Goal: Book appointment/travel/reservation

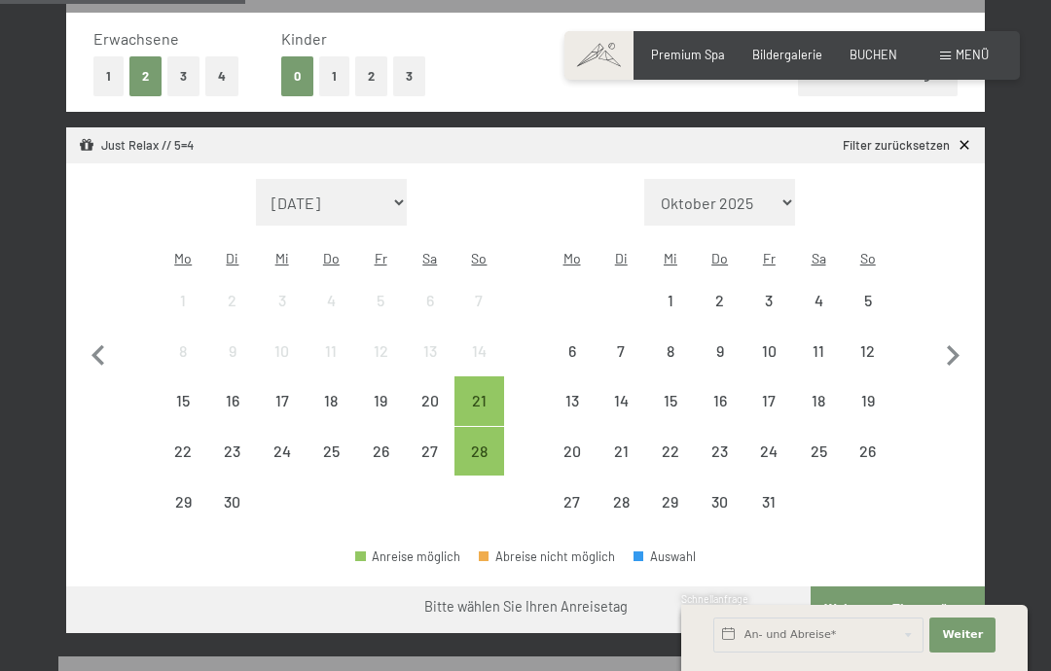
scroll to position [472, 0]
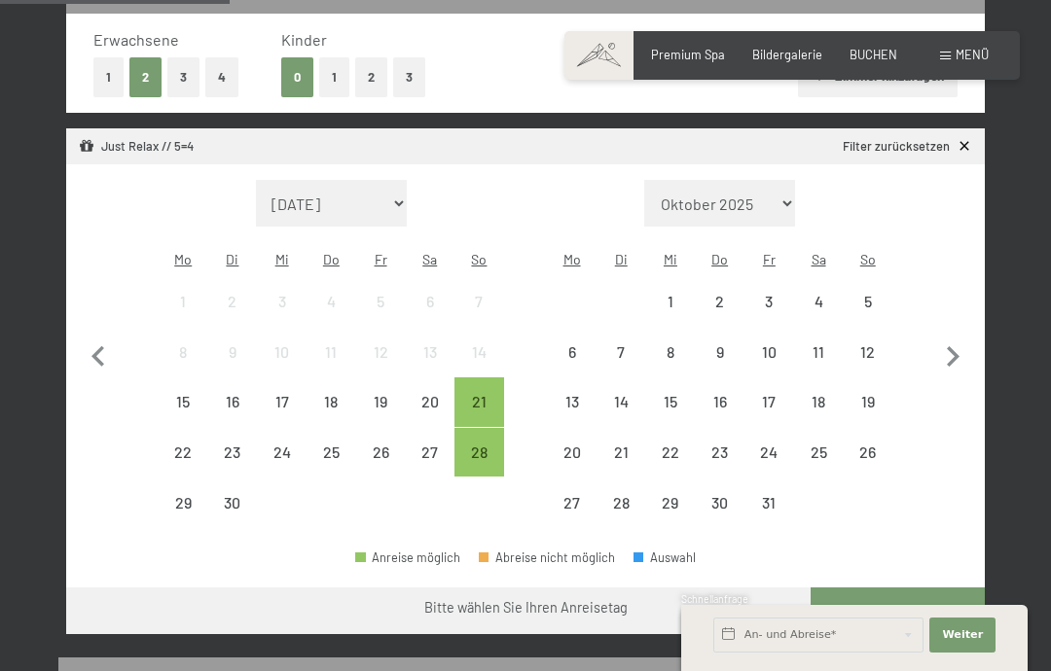
click at [873, 294] on div "5" at bounding box center [867, 317] width 46 height 46
click at [729, 344] on div "9" at bounding box center [719, 367] width 46 height 46
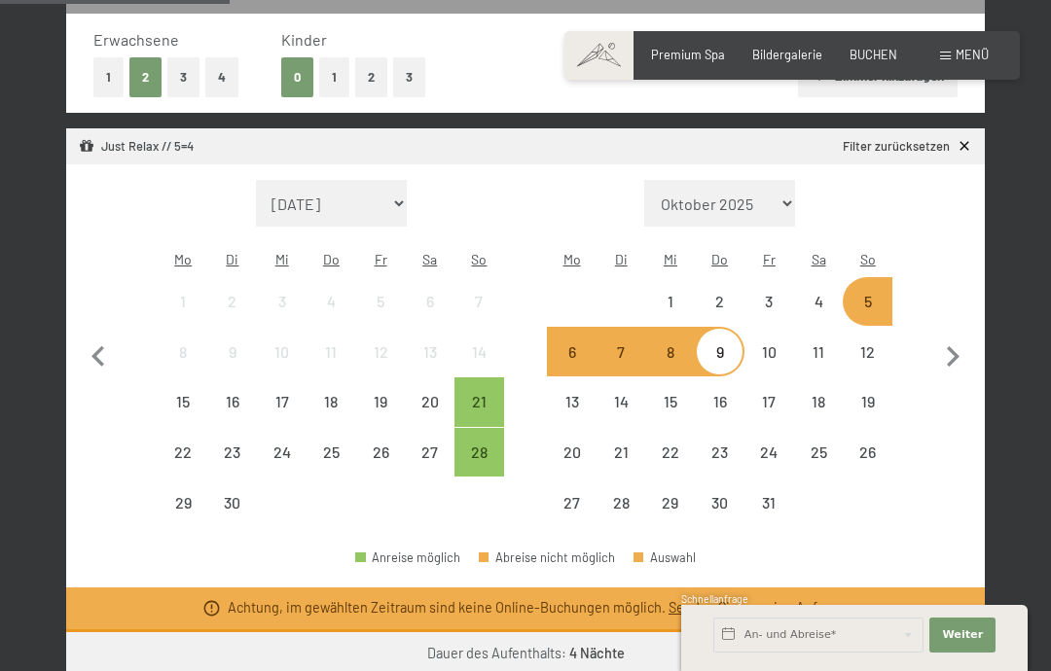
click at [959, 342] on icon "button" at bounding box center [952, 357] width 41 height 41
select select "2025-10-01"
select select "2025-11-01"
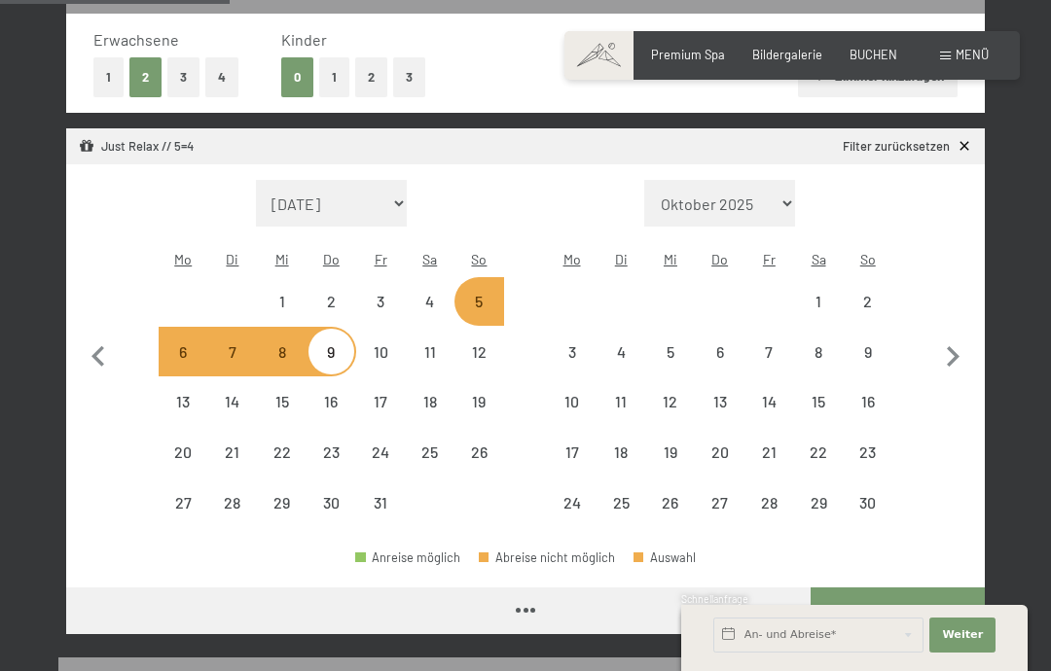
select select "2025-10-01"
select select "2025-11-01"
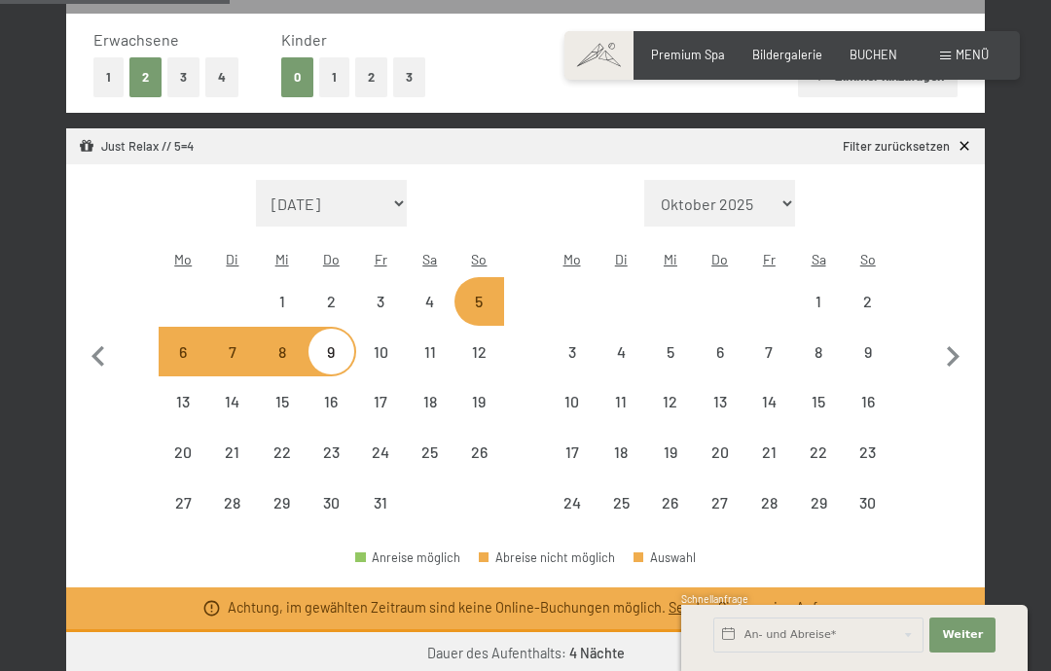
click at [107, 337] on icon "button" at bounding box center [98, 357] width 41 height 41
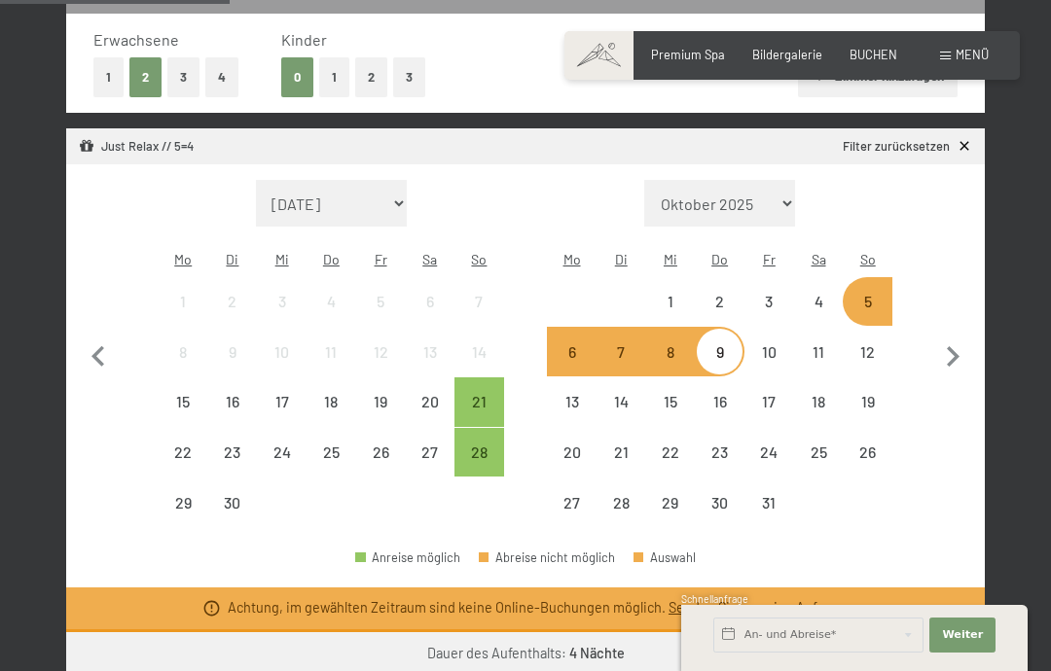
click at [475, 379] on div "21" at bounding box center [479, 402] width 46 height 46
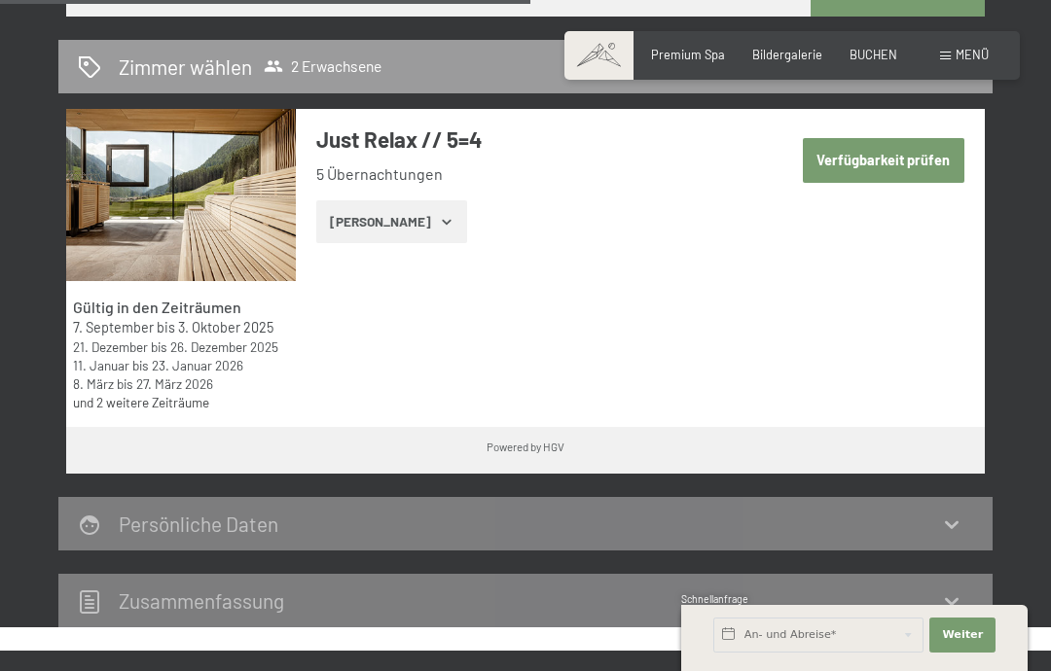
click at [907, 138] on button "Verfügbarkeit prüfen" at bounding box center [882, 160] width 161 height 45
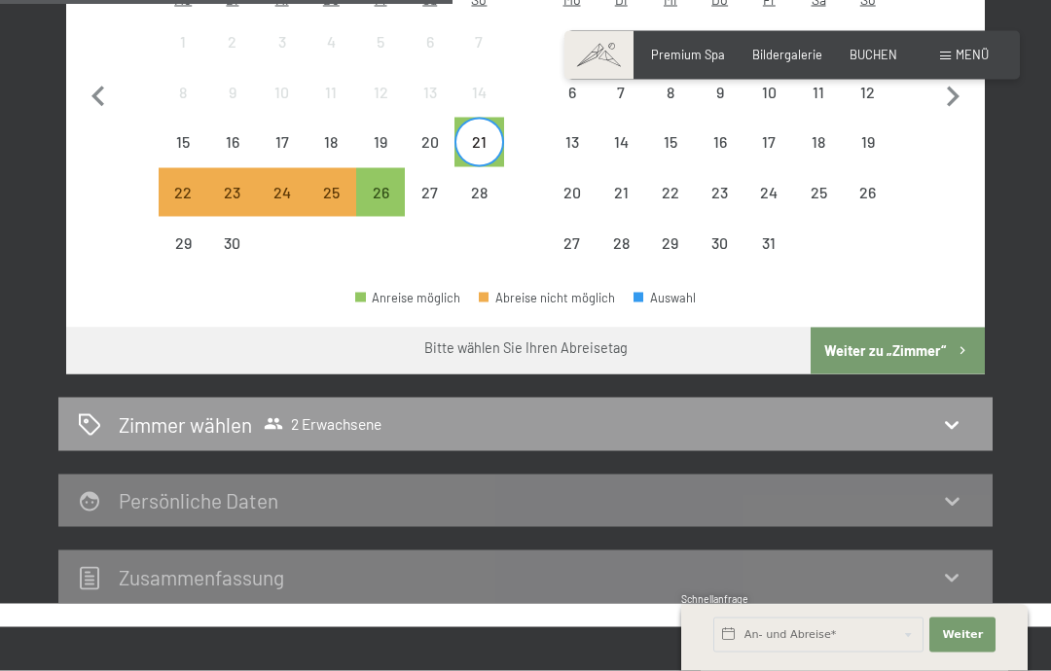
click at [906, 333] on button "Weiter zu „Zimmer“" at bounding box center [897, 351] width 174 height 47
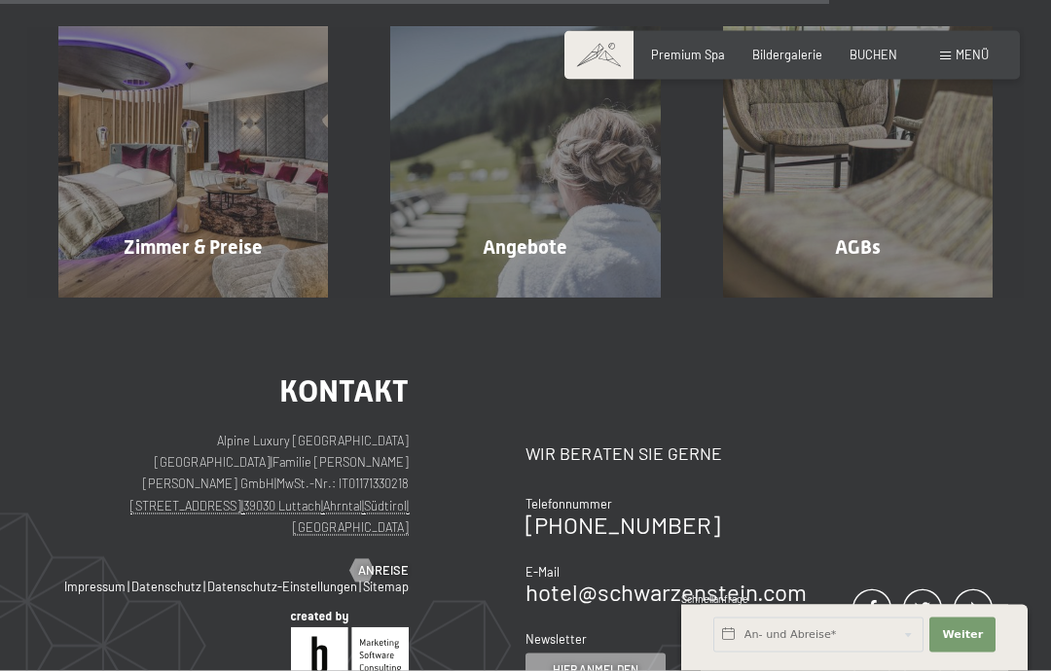
scroll to position [1123, 0]
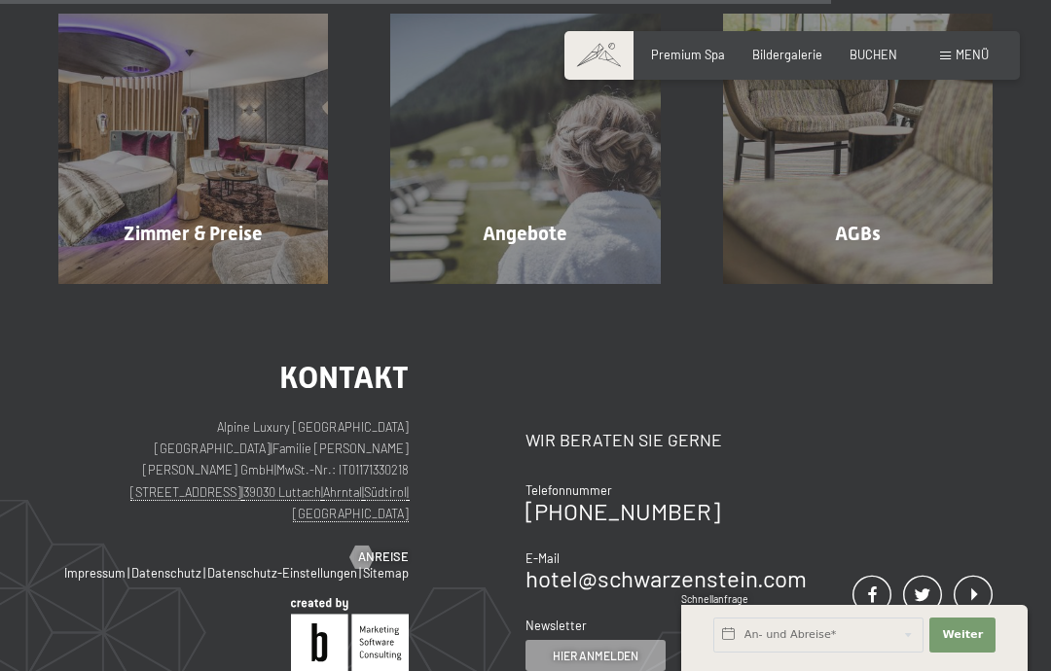
click at [247, 205] on div "Zimmer & Preise Mehr erfahren" at bounding box center [193, 148] width 332 height 269
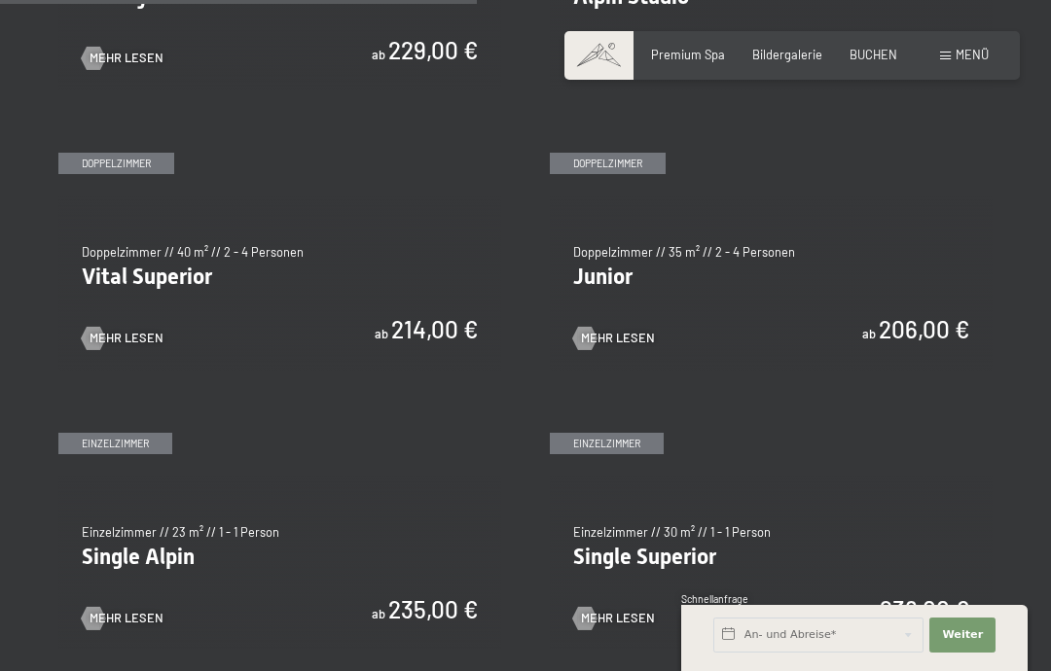
scroll to position [2032, 0]
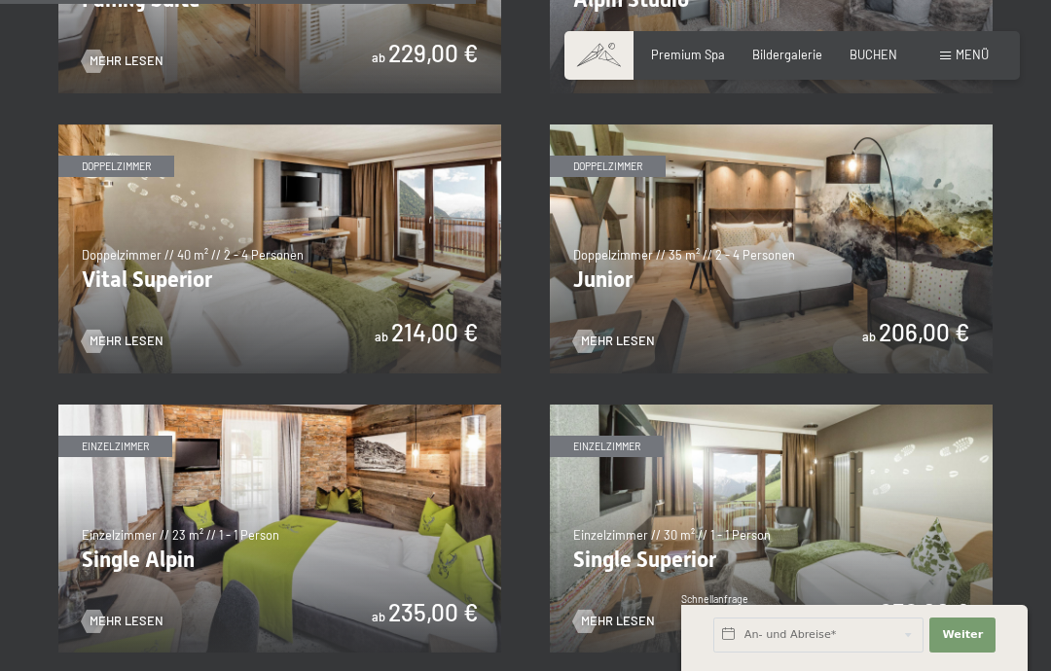
click at [865, 312] on img at bounding box center [771, 249] width 443 height 249
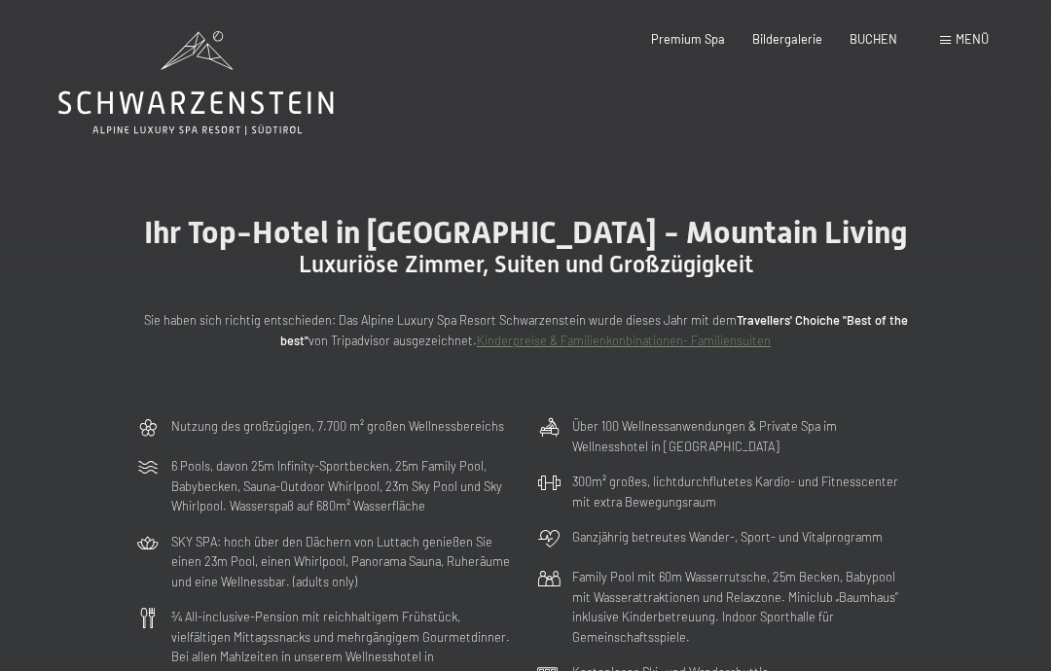
click at [965, 33] on span "Menü" at bounding box center [971, 39] width 33 height 16
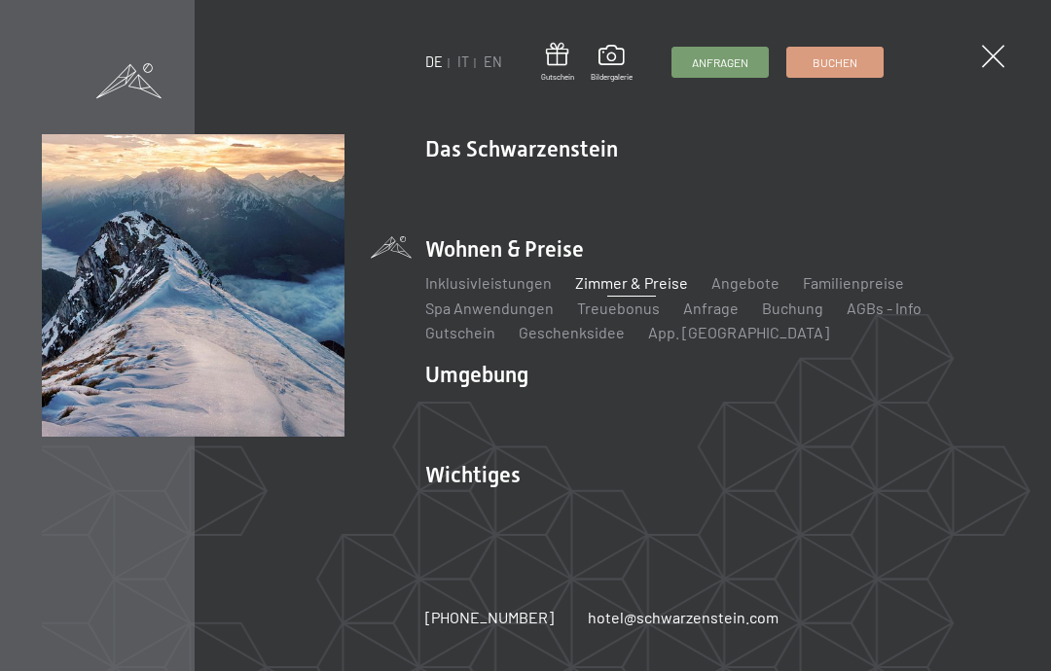
click at [996, 46] on span at bounding box center [992, 56] width 22 height 22
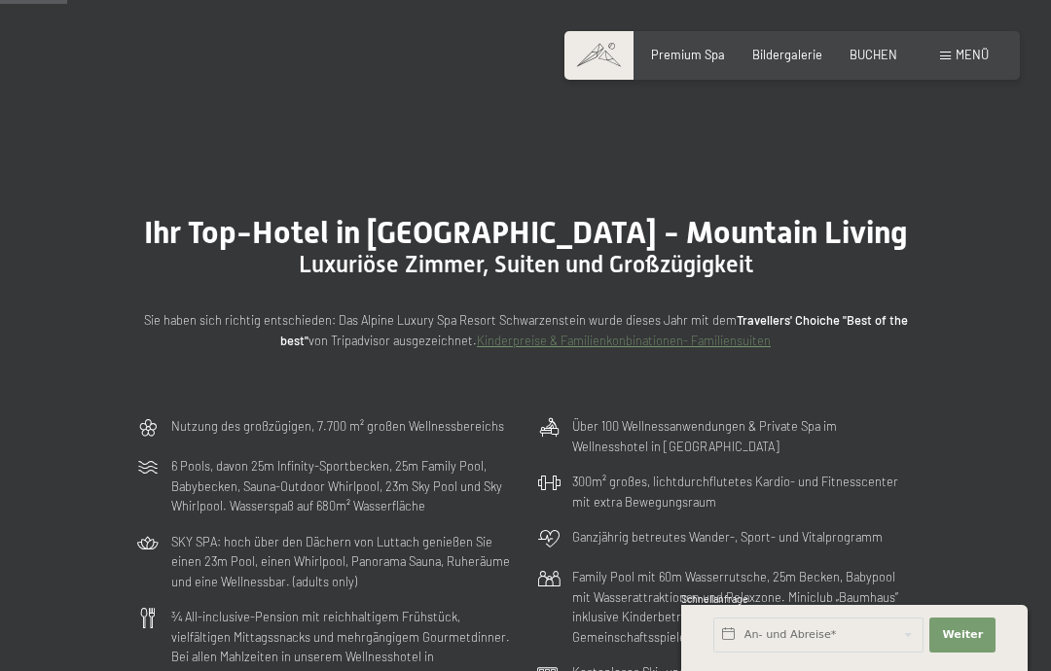
scroll to position [286, 0]
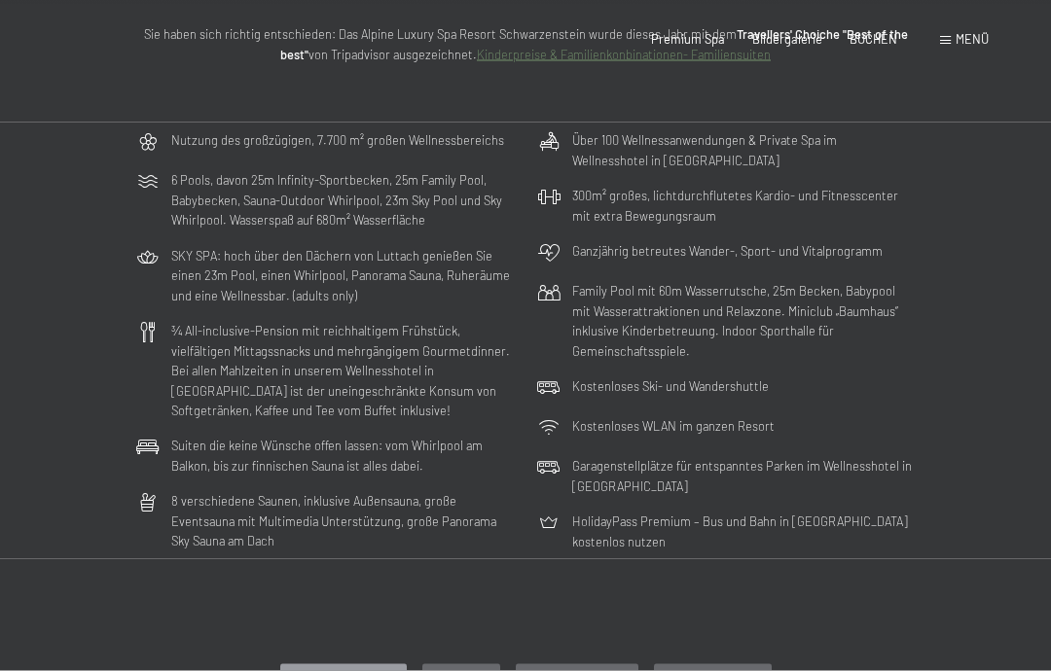
click at [879, 31] on div "Buchen Anfragen Premium Spa Bildergalerie BUCHEN Menü DE IT EN Gutschein Bilder…" at bounding box center [791, 40] width 393 height 18
click at [878, 38] on span "BUCHEN" at bounding box center [873, 39] width 48 height 16
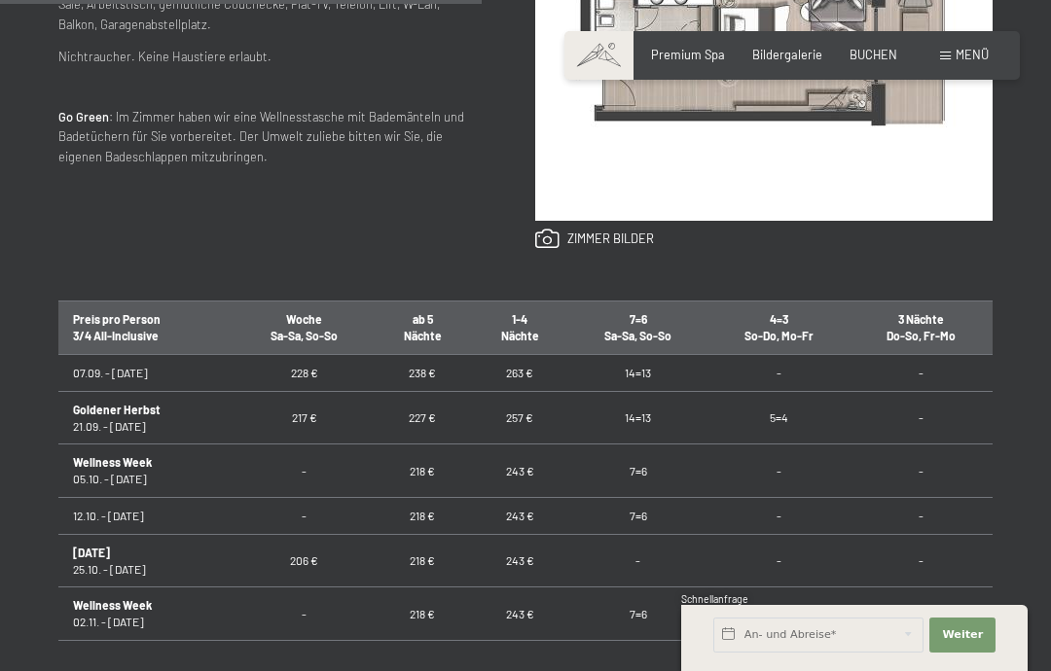
scroll to position [958, 0]
click at [426, 459] on td "218 €" at bounding box center [422, 470] width 97 height 53
click at [418, 472] on td "218 €" at bounding box center [422, 470] width 97 height 53
click at [806, 653] on input "text" at bounding box center [818, 635] width 210 height 35
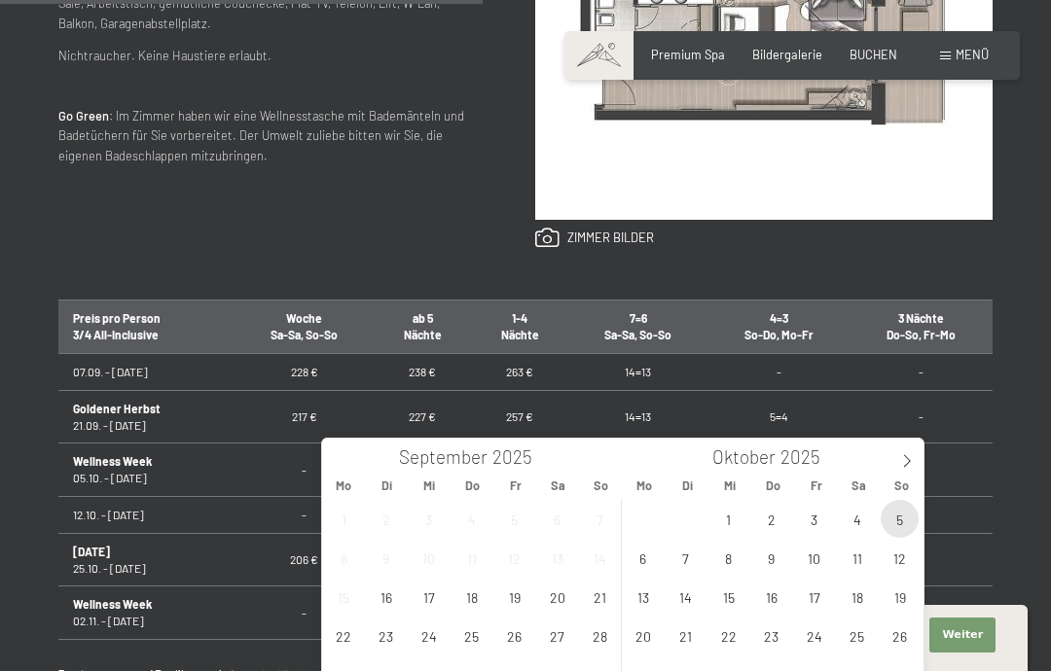
click at [902, 517] on span "5" at bounding box center [899, 519] width 38 height 38
click at [817, 559] on span "10" at bounding box center [814, 558] width 38 height 38
type input "So. [DATE] - [DATE]"
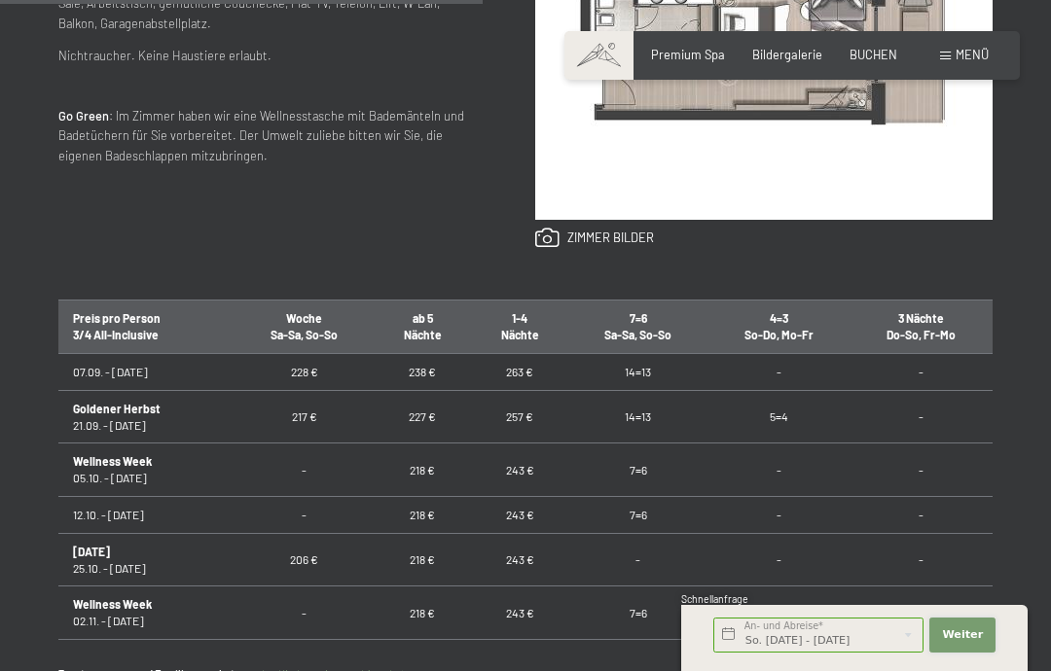
click at [963, 643] on span "Weiter" at bounding box center [962, 635] width 41 height 16
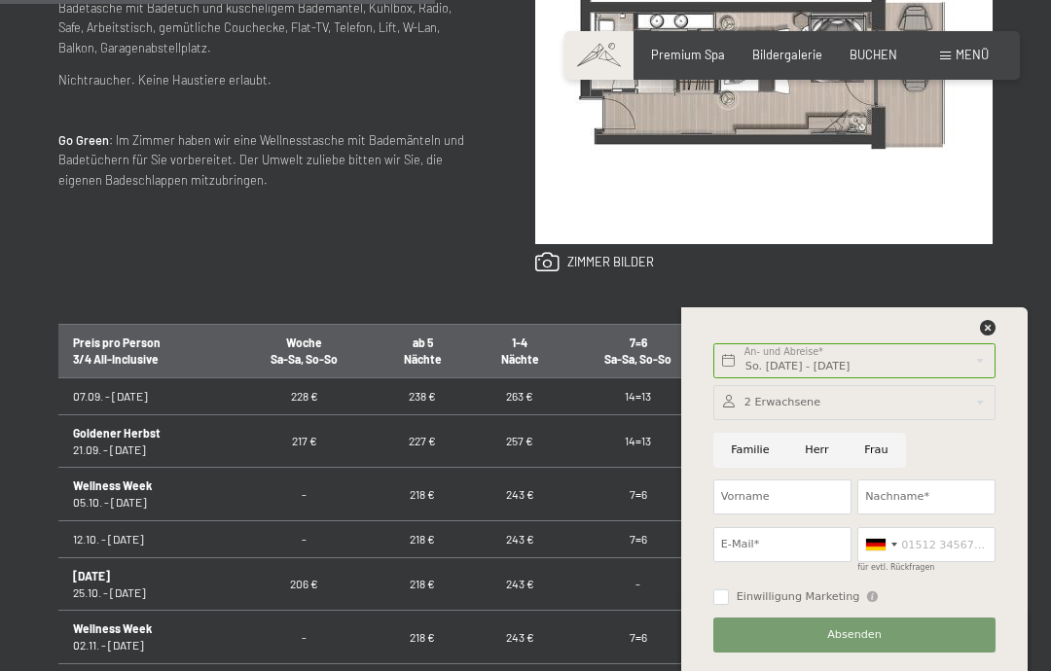
scroll to position [933, 0]
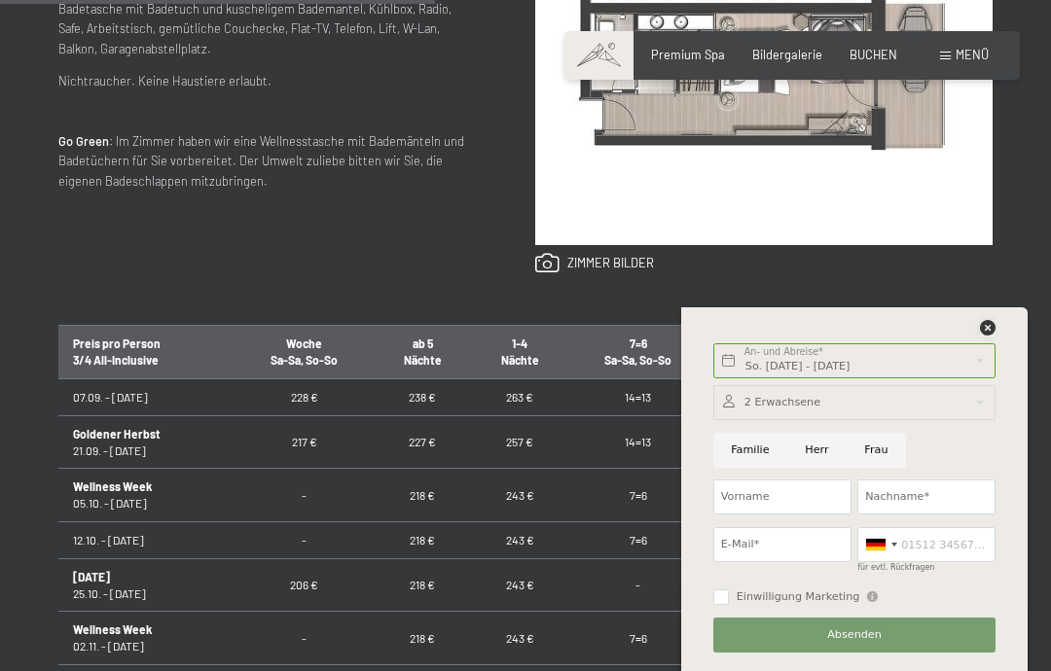
click at [992, 321] on icon at bounding box center [988, 328] width 16 height 16
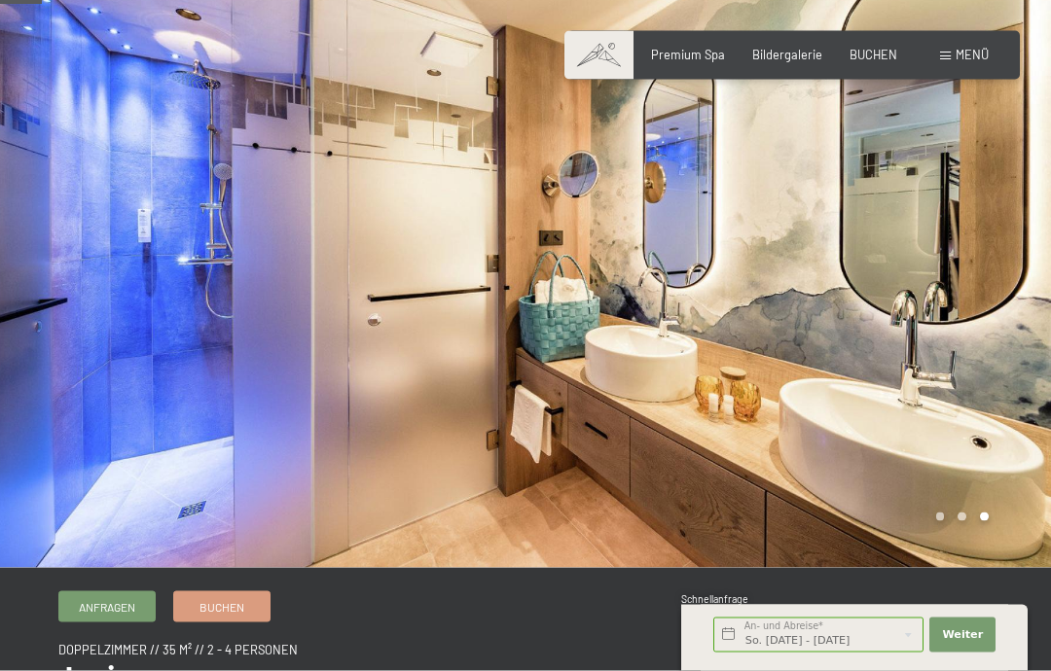
scroll to position [0, 0]
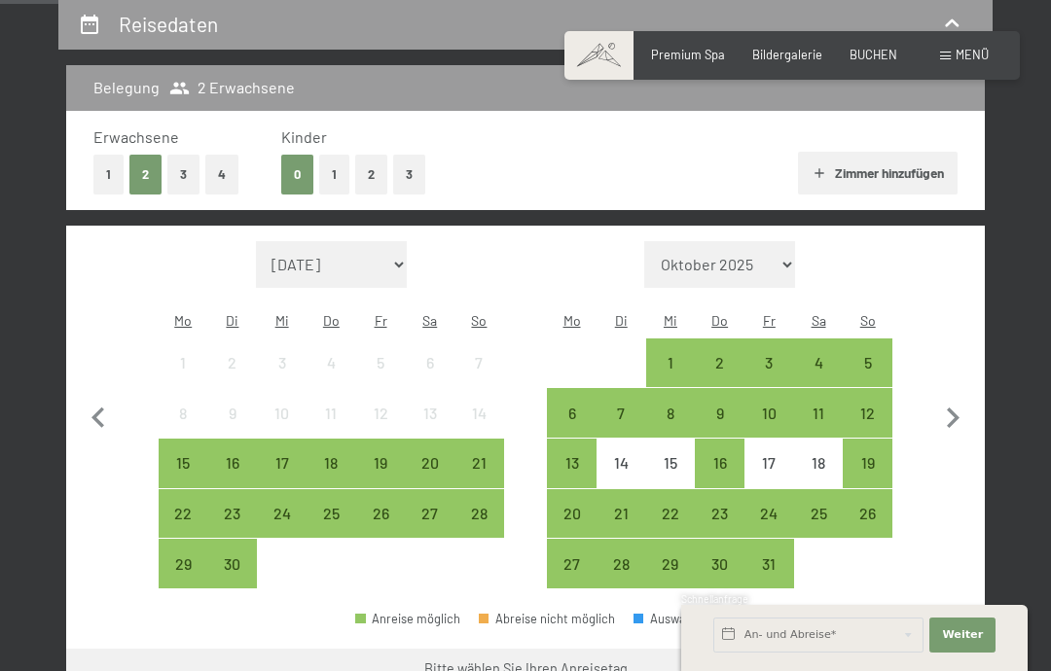
scroll to position [375, 0]
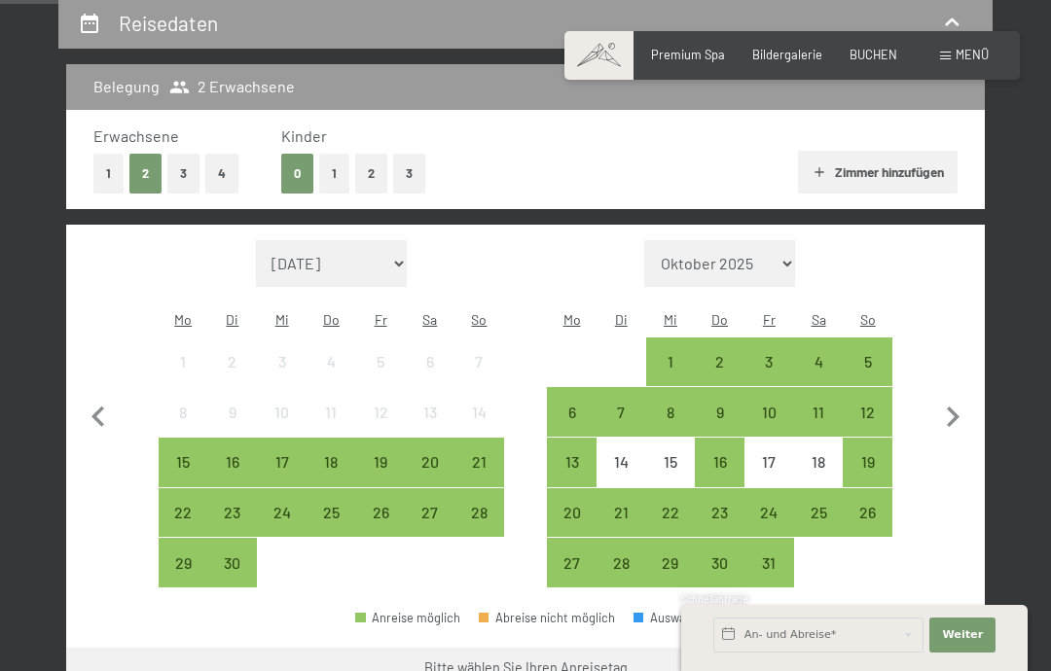
click at [876, 354] on div "5" at bounding box center [867, 377] width 46 height 46
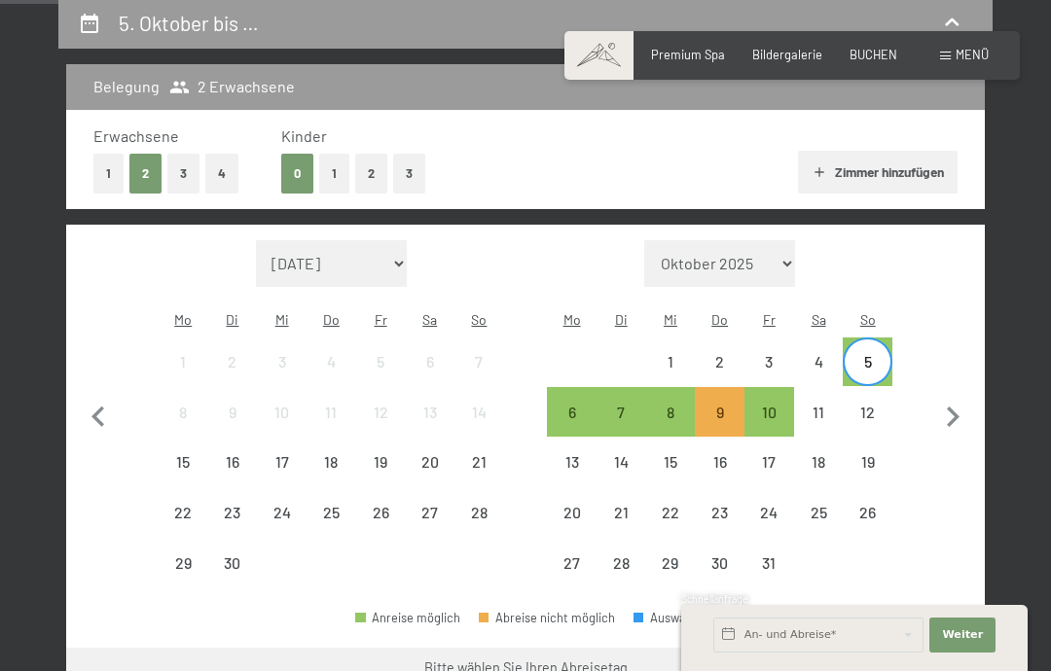
click at [896, 653] on button "Weiter zu „Zimmer“" at bounding box center [897, 671] width 174 height 47
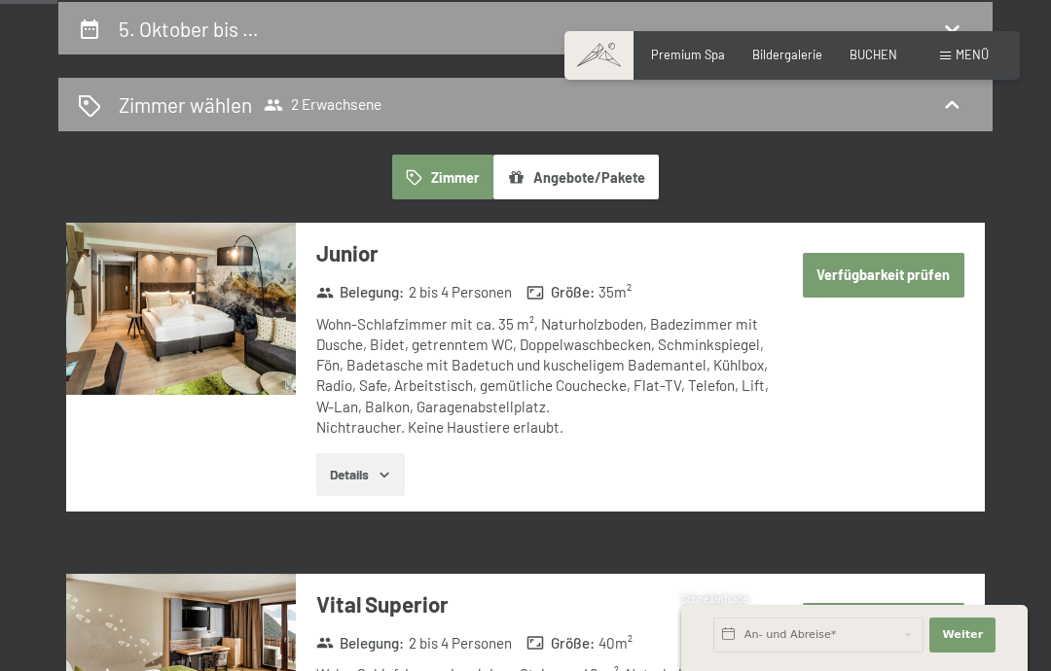
click at [911, 272] on button "Verfügbarkeit prüfen" at bounding box center [882, 275] width 161 height 45
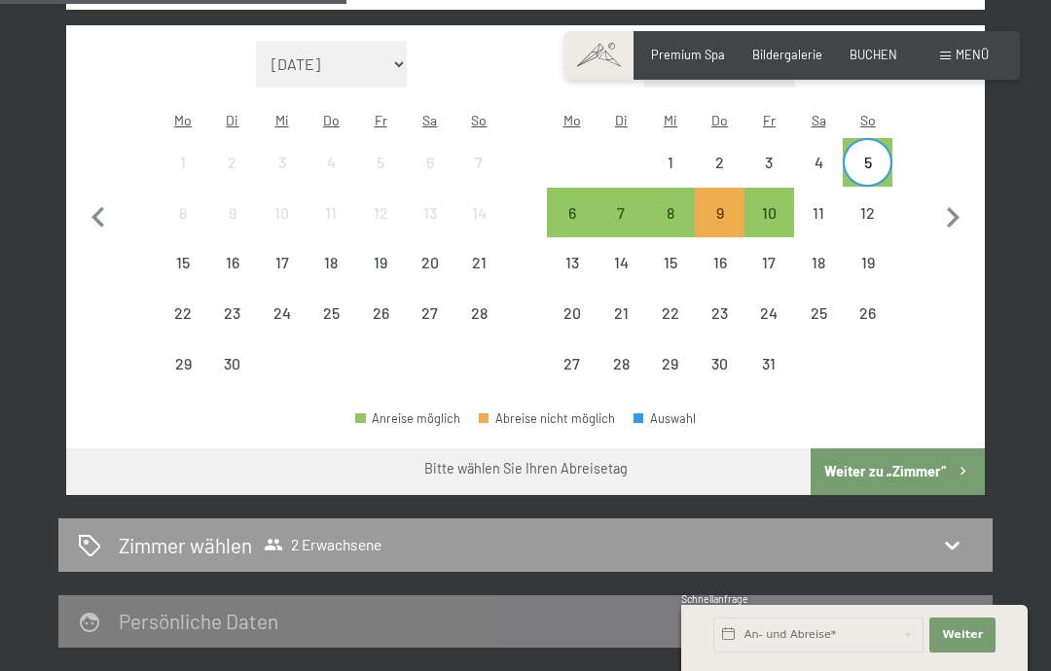
scroll to position [573, 0]
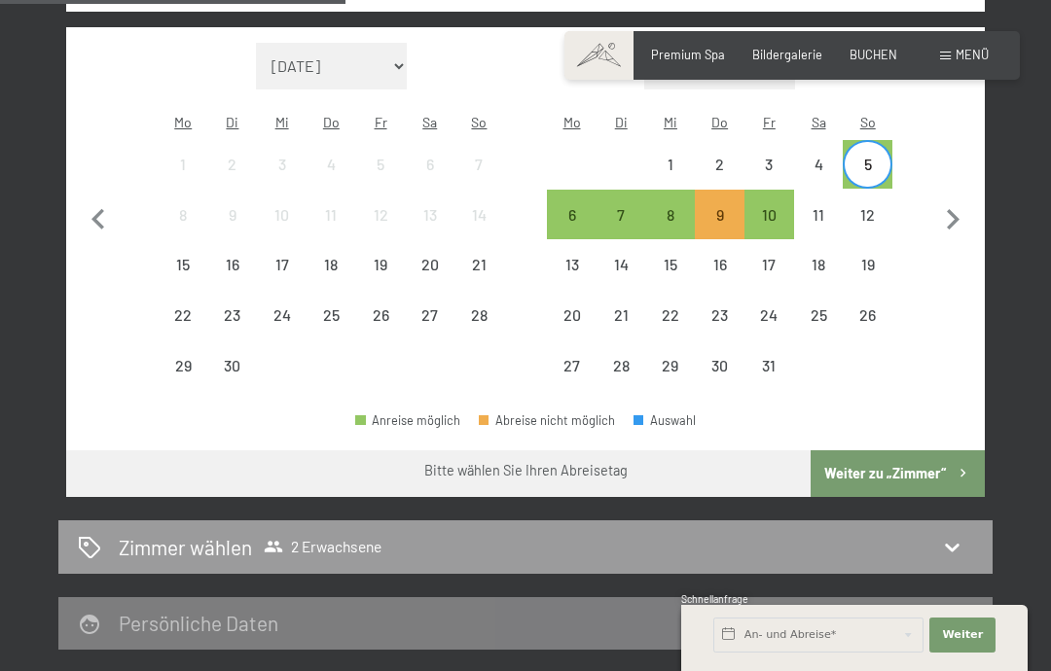
click at [762, 207] on div "10" at bounding box center [769, 230] width 46 height 46
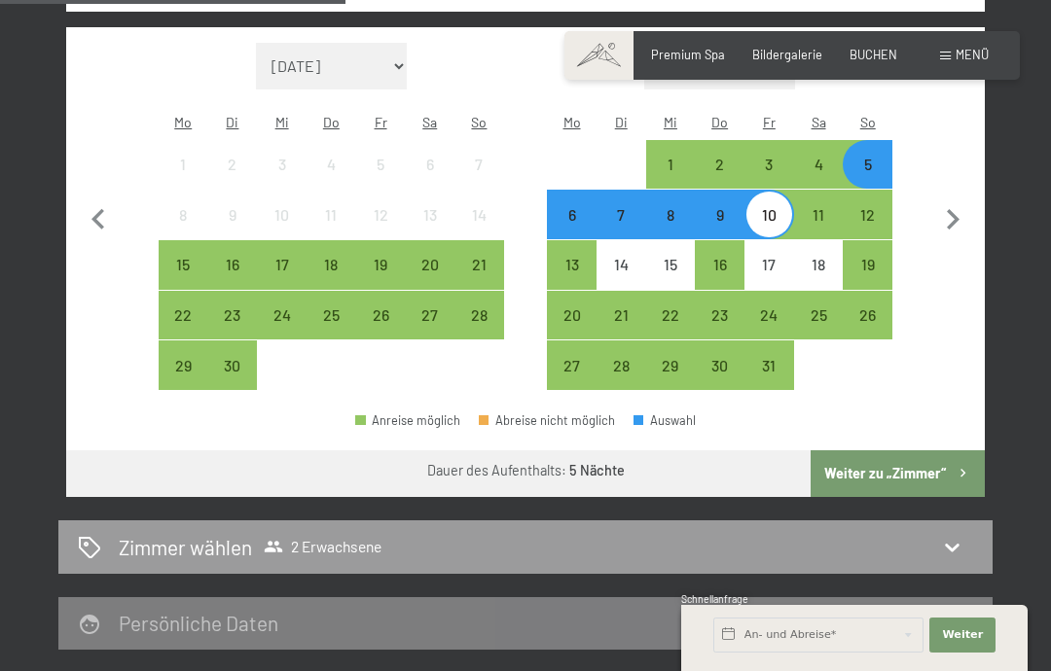
click at [914, 450] on button "Weiter zu „Zimmer“" at bounding box center [897, 473] width 174 height 47
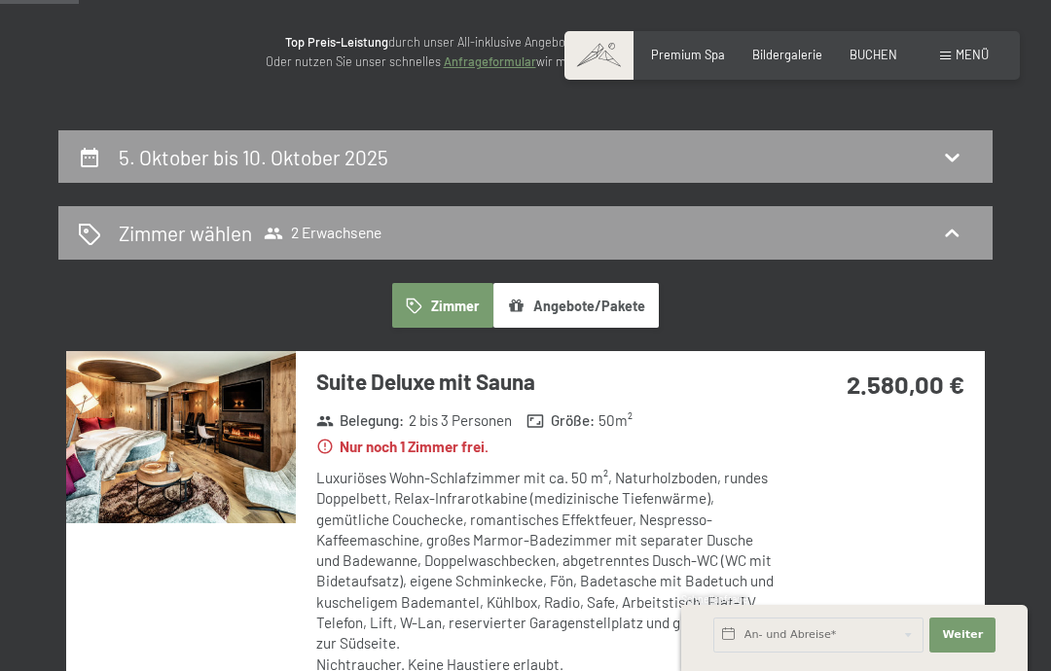
scroll to position [0, 0]
